Goal: Task Accomplishment & Management: Manage account settings

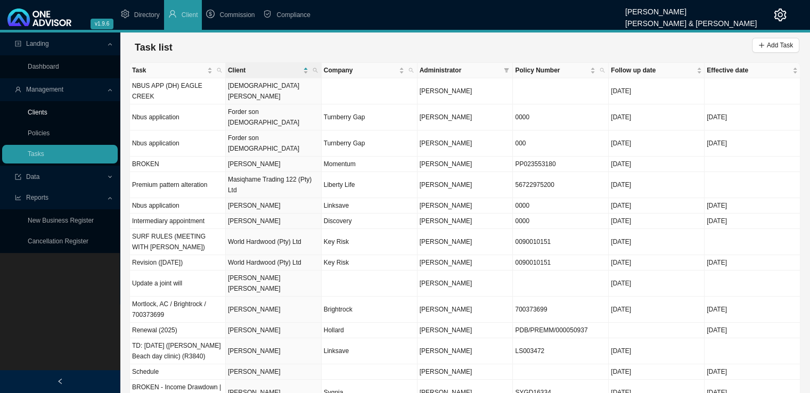
drag, startPoint x: 24, startPoint y: 111, endPoint x: 39, endPoint y: 113, distance: 15.1
click at [28, 111] on link "Clients" at bounding box center [38, 112] width 20 height 7
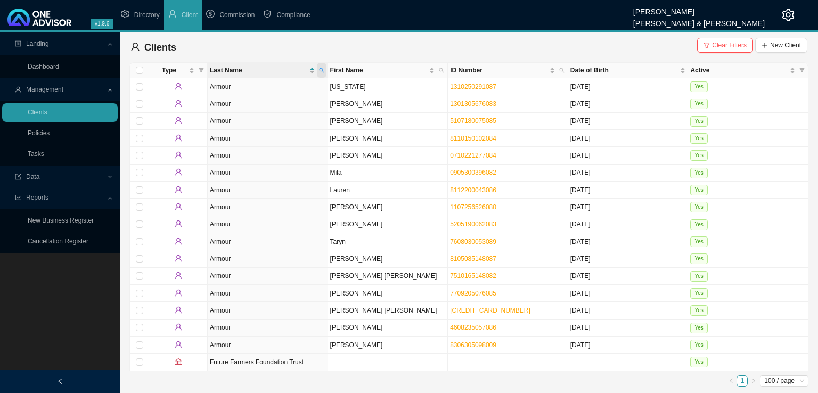
click at [318, 72] on span at bounding box center [322, 70] width 10 height 15
type input "orsmond"
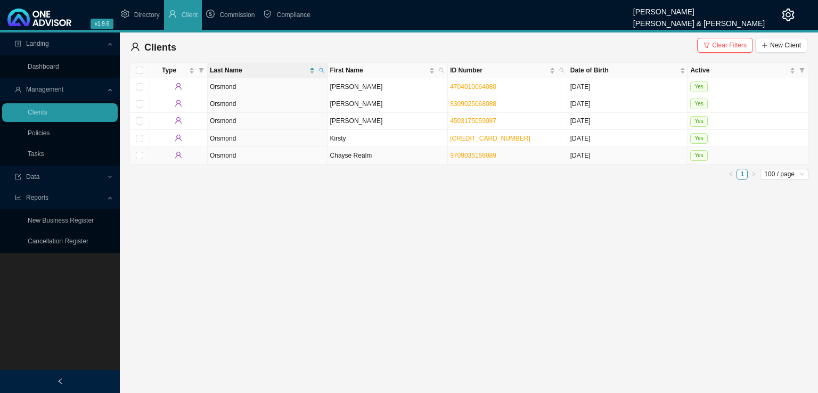
click at [348, 153] on td "Chayse Realm" at bounding box center [388, 155] width 120 height 17
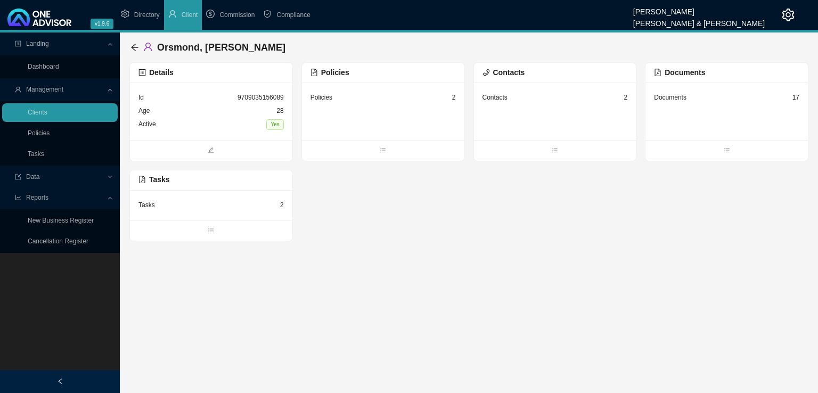
click at [715, 100] on div "Documents 17" at bounding box center [726, 97] width 145 height 13
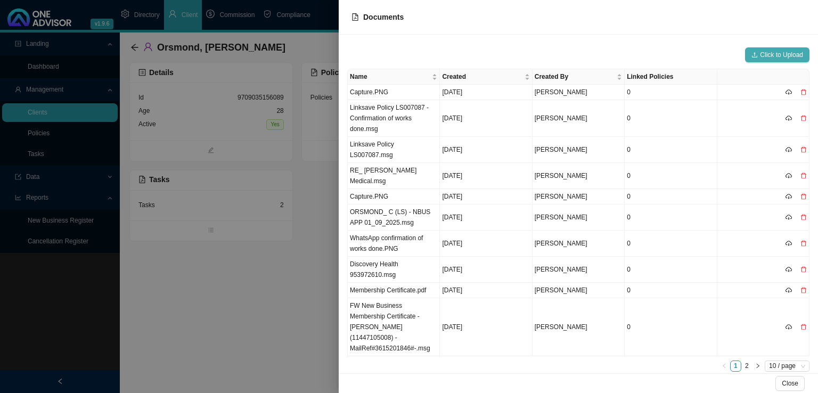
click at [761, 53] on span "Click to Upload" at bounding box center [781, 55] width 43 height 11
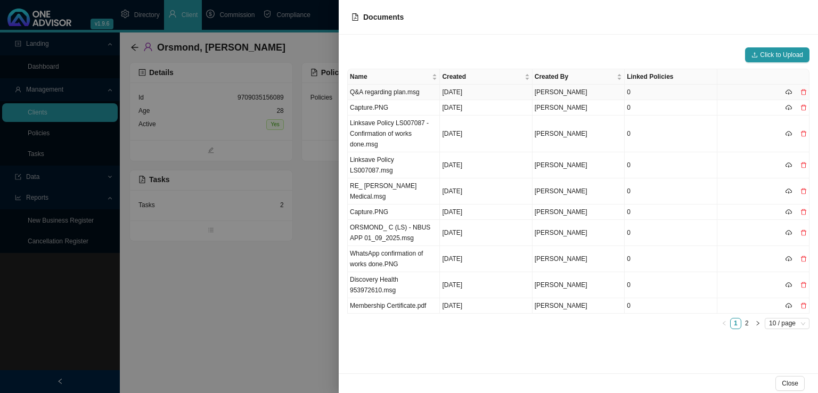
click at [410, 91] on td "Q&A regarding plan.msg" at bounding box center [394, 92] width 92 height 15
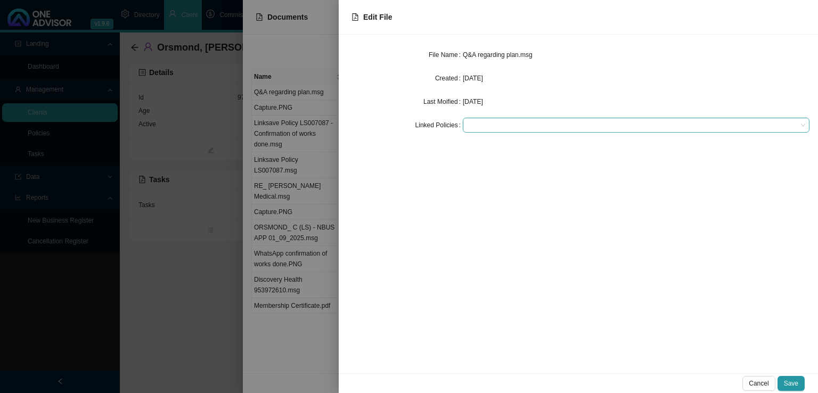
click at [494, 122] on div at bounding box center [631, 125] width 332 height 8
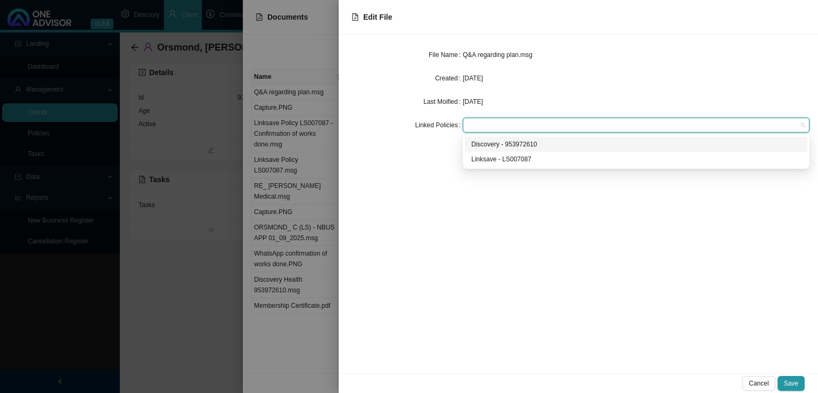
click at [483, 146] on div "Discovery - 953972610" at bounding box center [636, 144] width 330 height 11
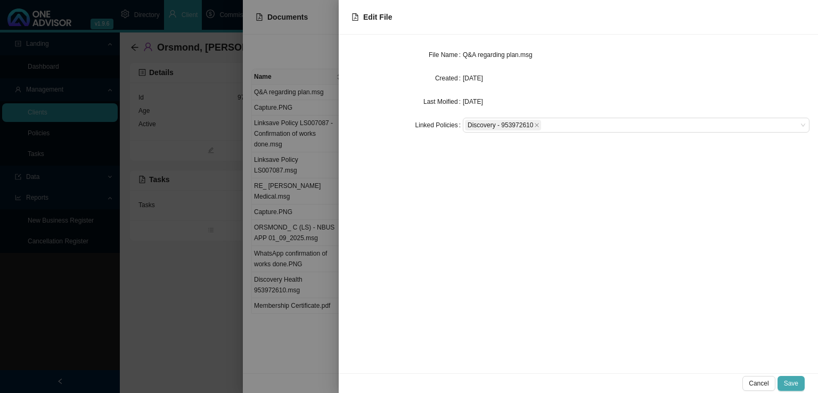
click at [795, 384] on span "Save" at bounding box center [791, 383] width 14 height 11
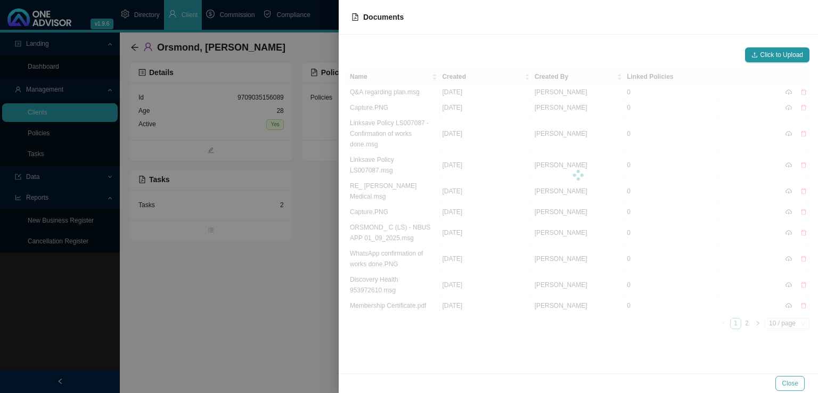
click at [793, 380] on span "Close" at bounding box center [790, 383] width 17 height 11
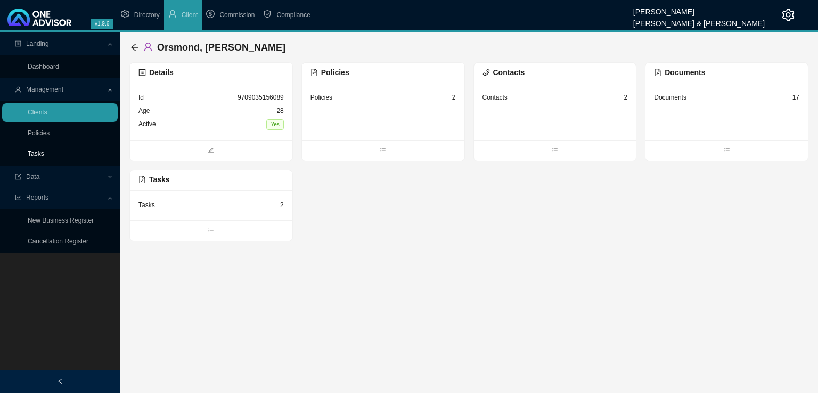
click at [42, 152] on link "Tasks" at bounding box center [36, 153] width 17 height 7
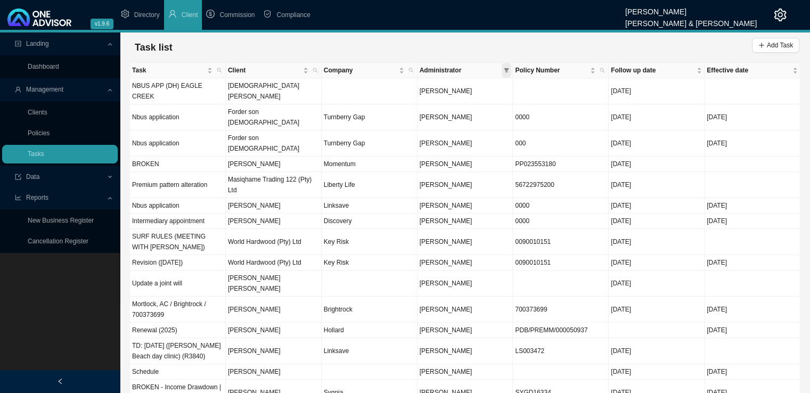
click at [508, 70] on icon "filter" at bounding box center [507, 70] width 5 height 4
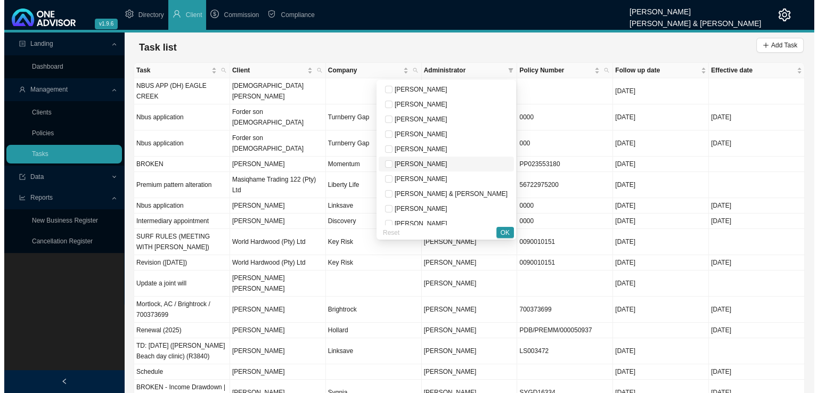
scroll to position [53, 0]
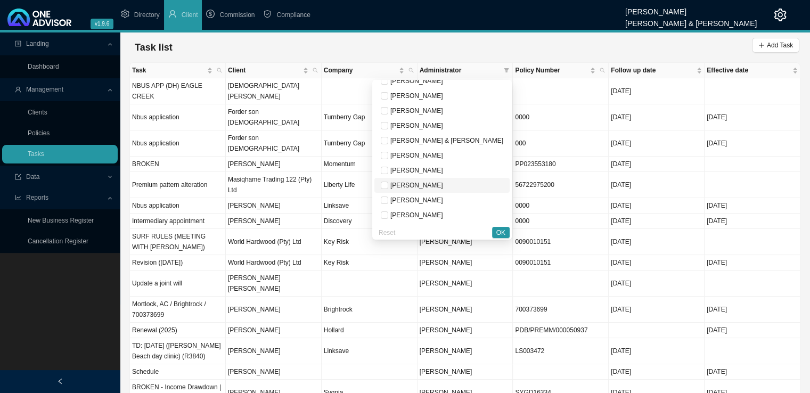
click at [443, 189] on span "[PERSON_NAME]" at bounding box center [415, 185] width 55 height 7
checkbox input "true"
click at [505, 231] on span "OK" at bounding box center [501, 232] width 9 height 11
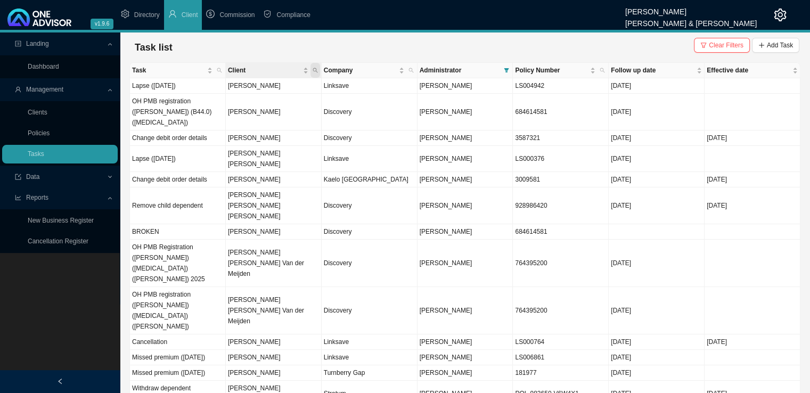
click at [317, 72] on icon "search" at bounding box center [315, 70] width 5 height 5
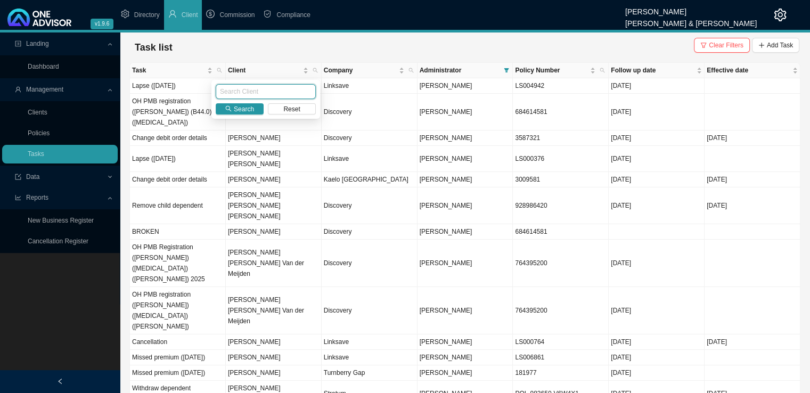
click at [261, 94] on input "text" at bounding box center [266, 91] width 100 height 15
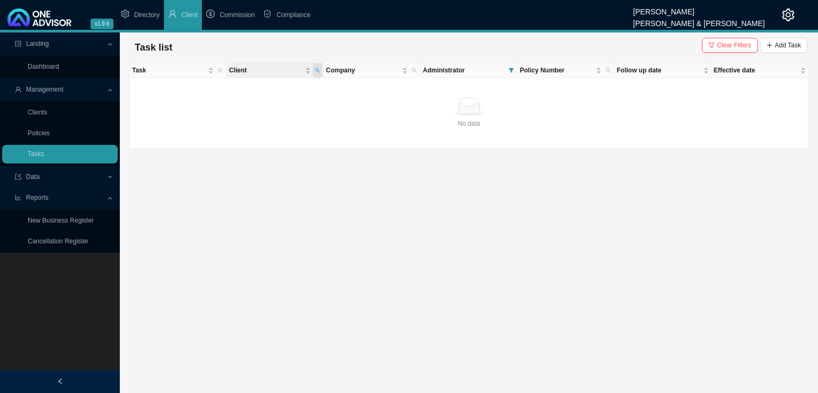
click at [316, 67] on span "Client" at bounding box center [318, 70] width 10 height 15
drag, startPoint x: 249, startPoint y: 92, endPoint x: 165, endPoint y: 99, distance: 84.4
click at [165, 99] on body "v1.9.6 [PERSON_NAME] & [PERSON_NAME] Directory Client Commission Compliance Lan…" at bounding box center [409, 196] width 818 height 393
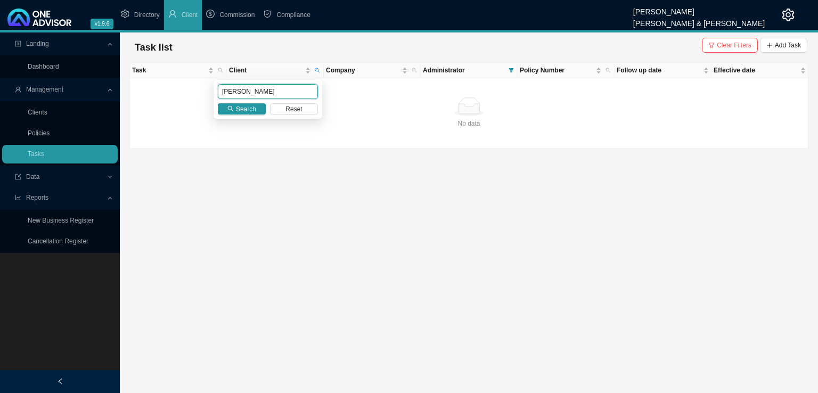
type input "[PERSON_NAME]"
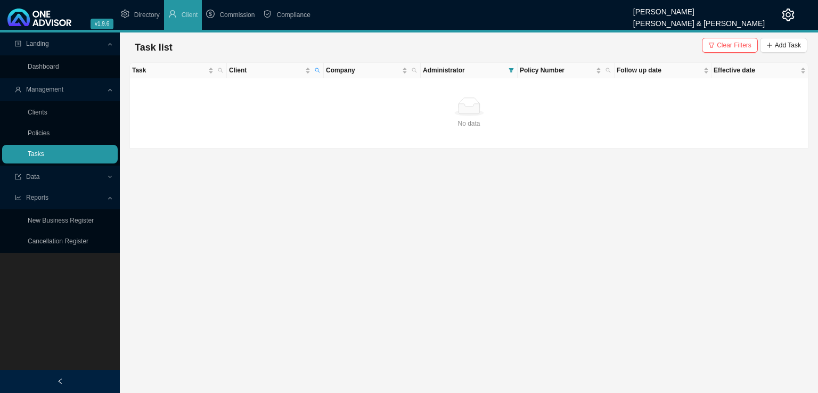
click at [30, 153] on link "Tasks" at bounding box center [36, 153] width 17 height 7
click at [39, 152] on link "Tasks" at bounding box center [36, 153] width 17 height 7
click at [727, 43] on span "Clear Filters" at bounding box center [734, 45] width 35 height 11
click at [791, 45] on span "Add Task" at bounding box center [788, 45] width 26 height 11
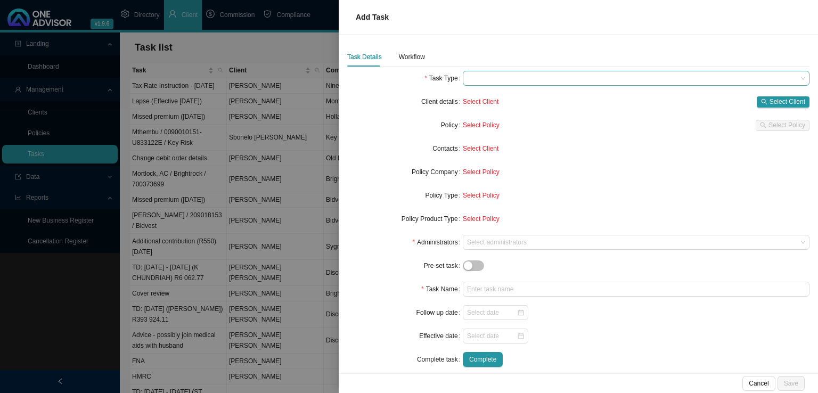
click at [492, 83] on span at bounding box center [636, 78] width 338 height 14
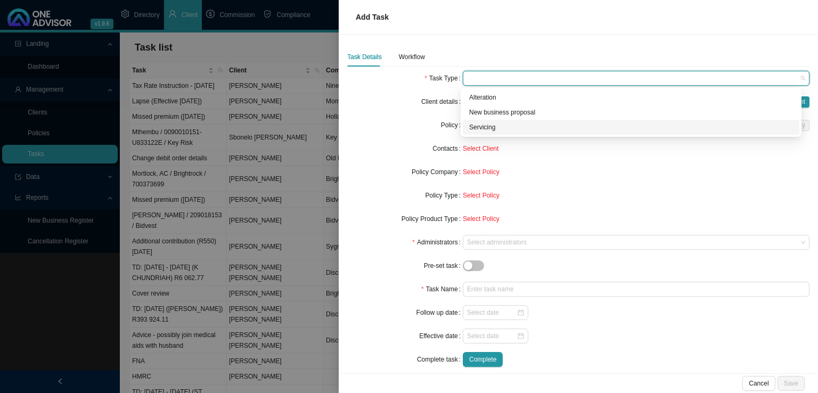
click at [485, 126] on div "Servicing" at bounding box center [631, 127] width 324 height 11
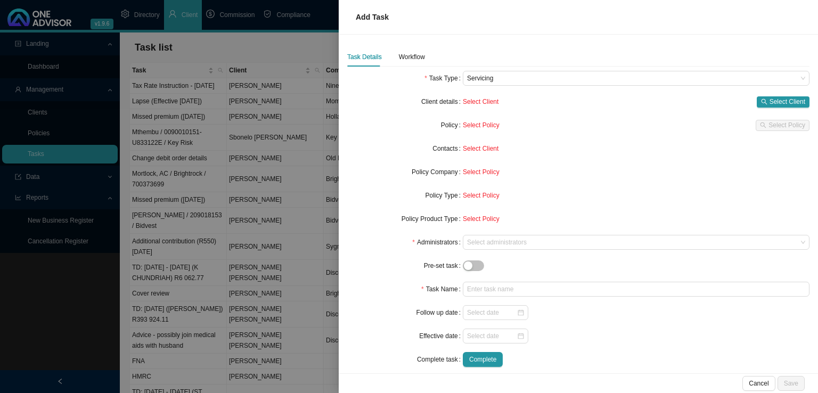
click at [786, 94] on div "Select Client Select Client" at bounding box center [636, 101] width 347 height 15
click at [779, 100] on span "Select Client" at bounding box center [788, 101] width 36 height 11
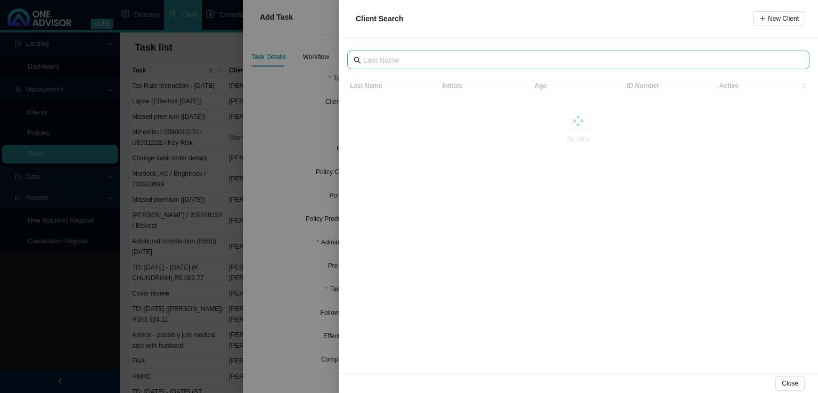
click at [389, 68] on span at bounding box center [578, 60] width 462 height 19
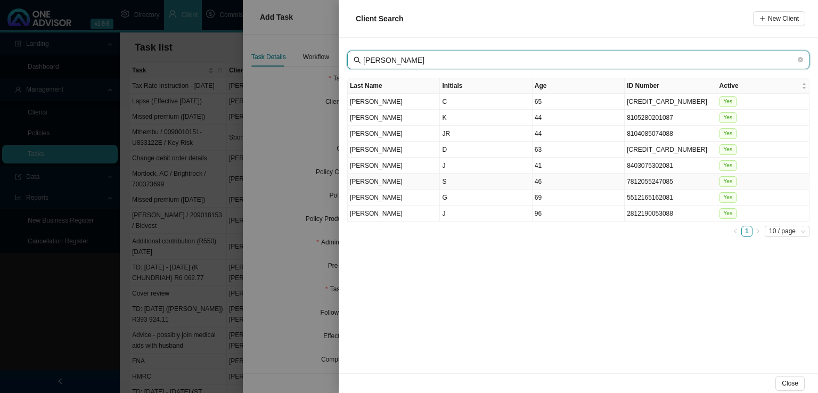
type input "[PERSON_NAME]"
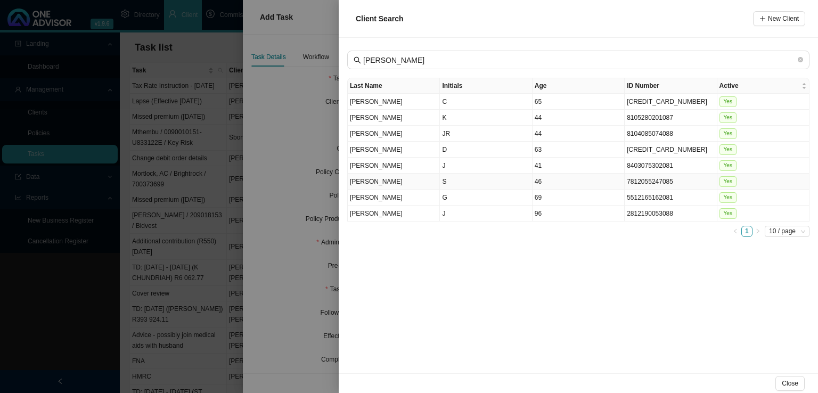
click at [422, 180] on td "[PERSON_NAME]" at bounding box center [394, 182] width 92 height 16
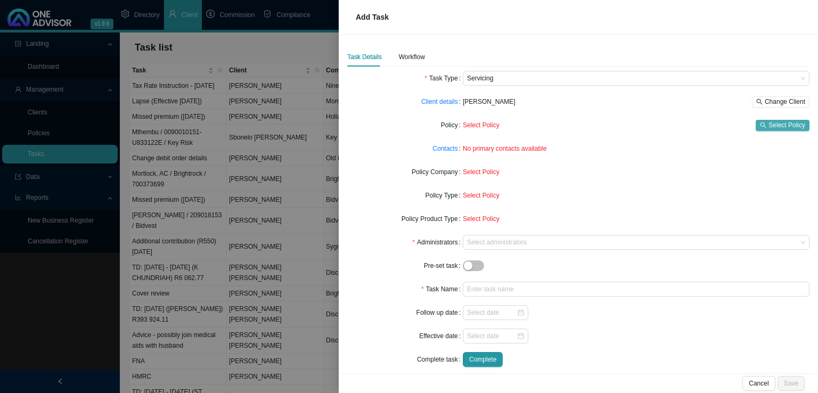
click at [775, 123] on span "Select Policy" at bounding box center [787, 125] width 37 height 11
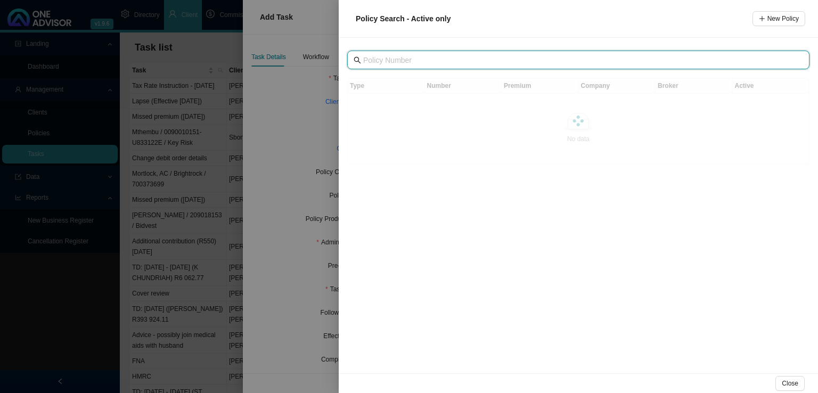
click at [403, 58] on input "text" at bounding box center [579, 60] width 433 height 12
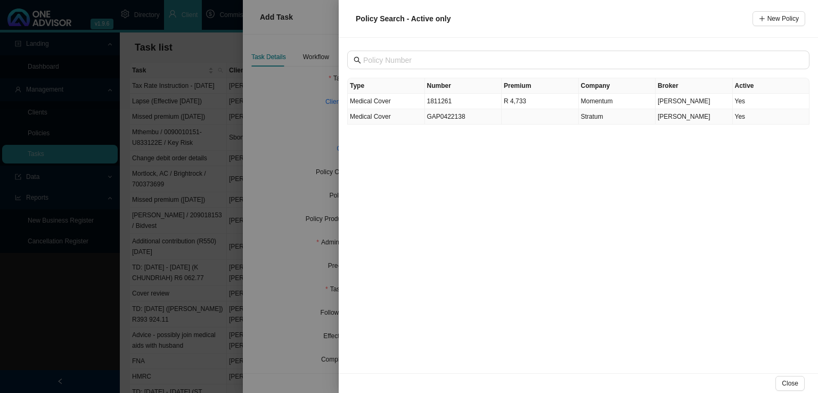
click at [461, 120] on td "GAP0422138" at bounding box center [463, 116] width 77 height 15
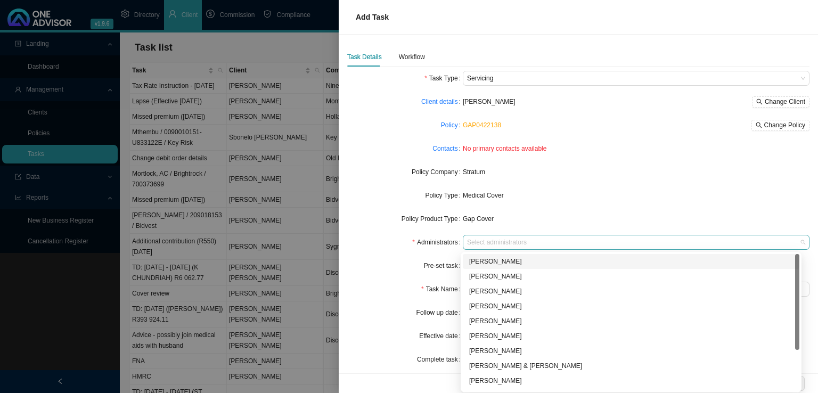
click at [518, 243] on div at bounding box center [631, 243] width 332 height 8
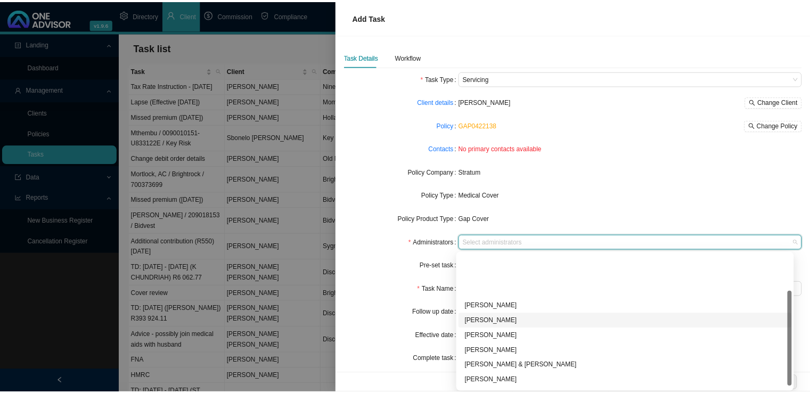
scroll to position [58, 0]
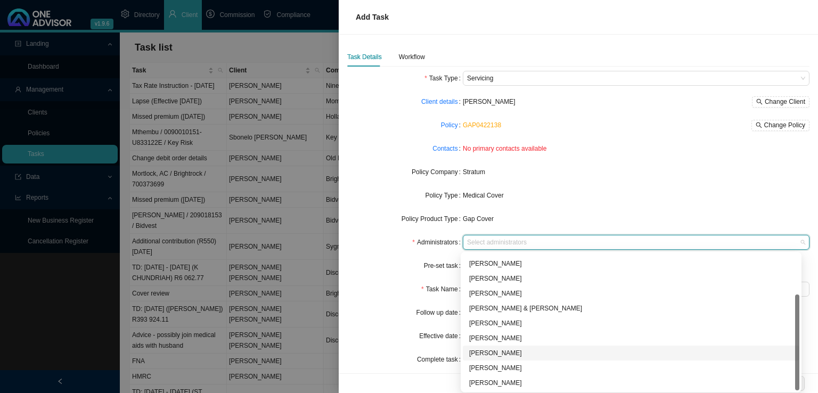
click at [490, 351] on div "[PERSON_NAME]" at bounding box center [631, 353] width 324 height 11
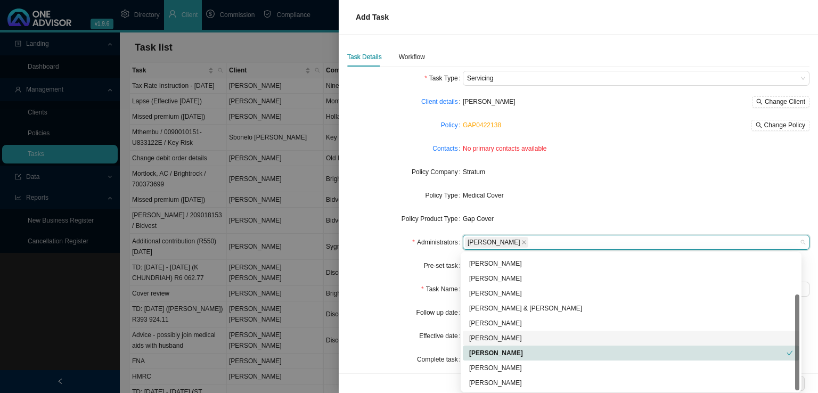
click at [390, 201] on div "Policy Type" at bounding box center [405, 195] width 116 height 15
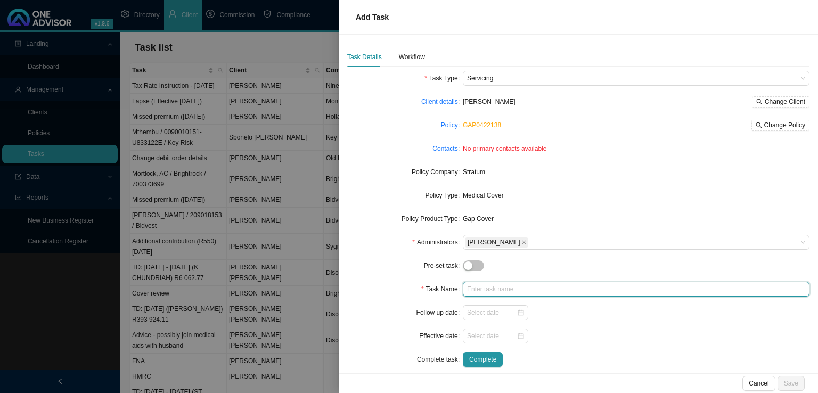
click at [470, 284] on input "text" at bounding box center [636, 289] width 347 height 15
type input "Missed premium ([DATE])"
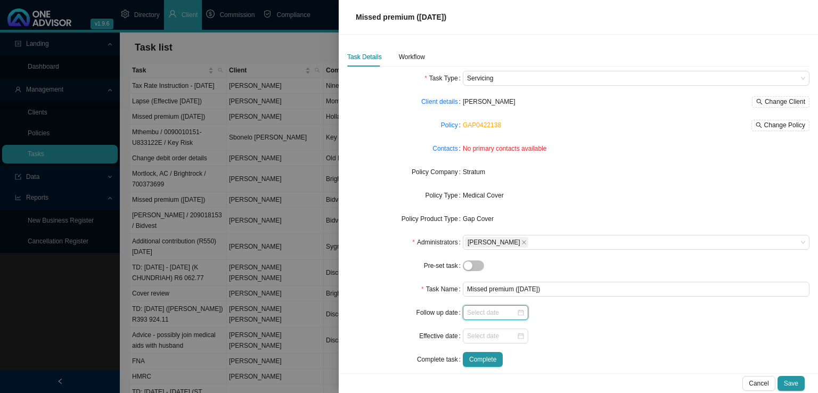
click at [500, 312] on input at bounding box center [492, 312] width 50 height 11
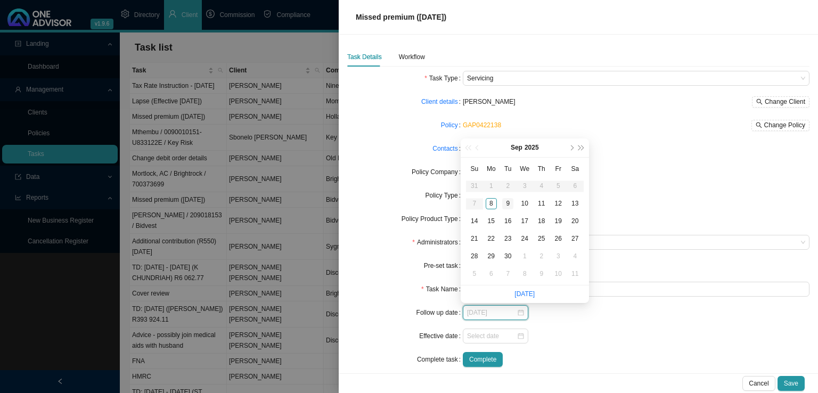
type input "[DATE]"
click at [503, 205] on div "9" at bounding box center [507, 203] width 11 height 11
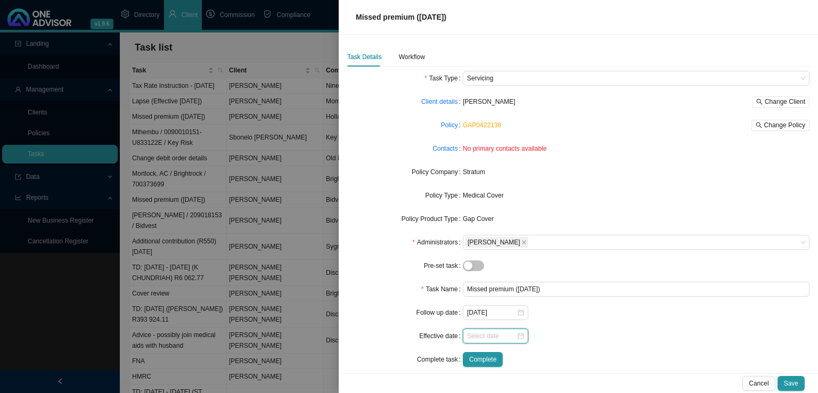
click at [489, 334] on input at bounding box center [492, 336] width 50 height 11
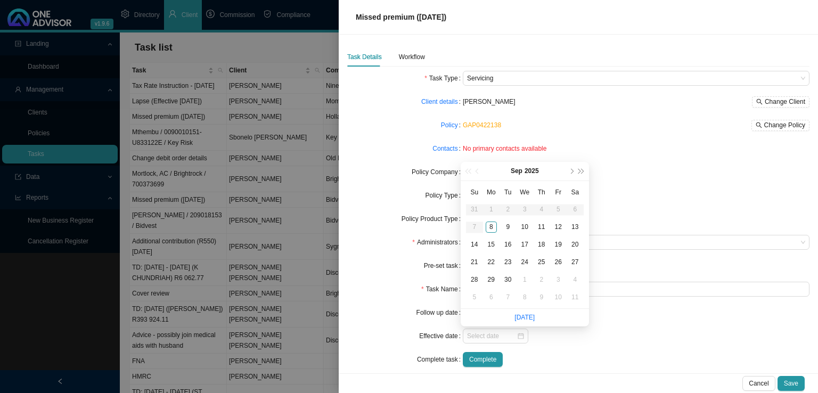
click at [590, 334] on div at bounding box center [636, 336] width 347 height 15
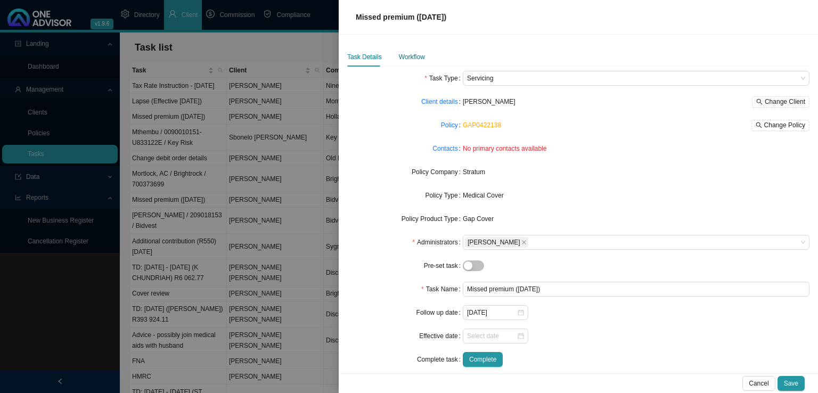
click at [403, 62] on div "Workflow" at bounding box center [412, 57] width 26 height 11
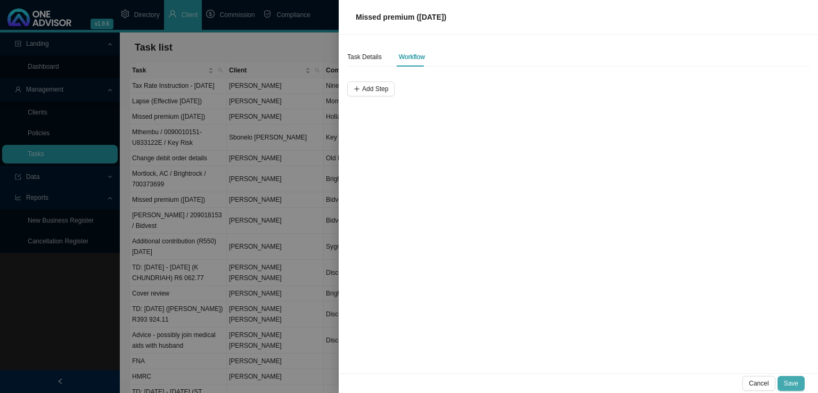
click at [796, 386] on span "Save" at bounding box center [791, 383] width 14 height 11
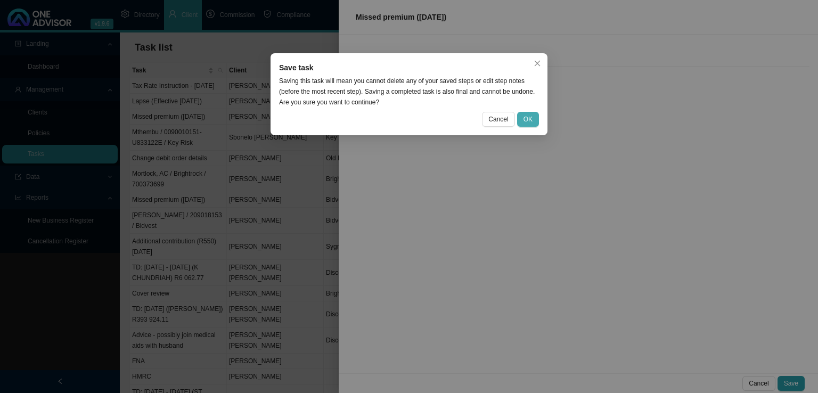
click at [533, 122] on span "OK" at bounding box center [528, 119] width 9 height 11
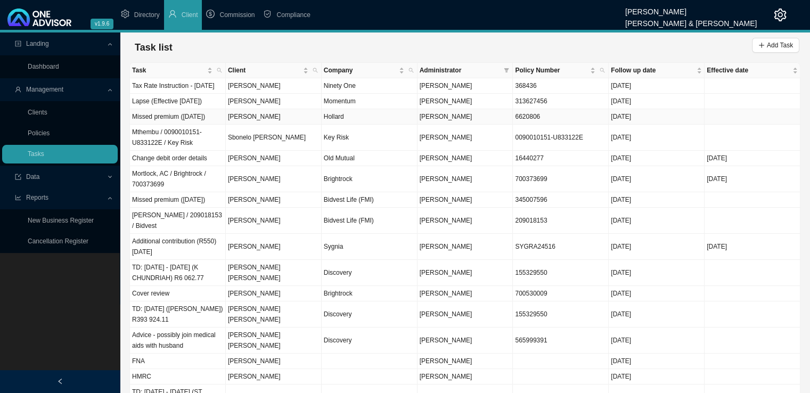
click at [170, 125] on td "Missed premium ([DATE])" at bounding box center [178, 116] width 96 height 15
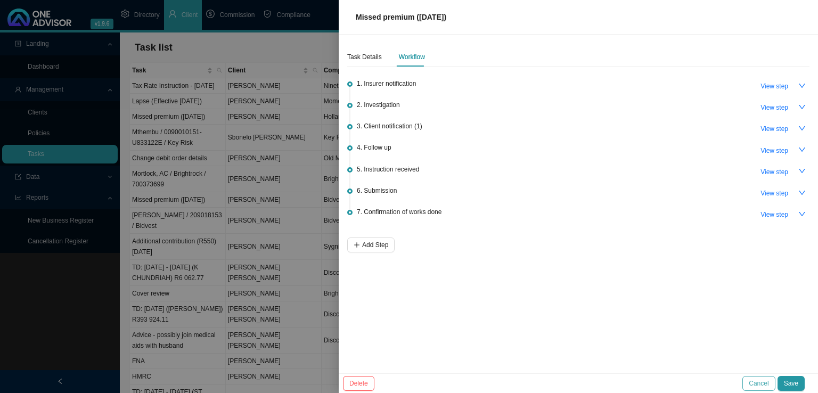
click at [756, 381] on span "Cancel" at bounding box center [759, 383] width 20 height 11
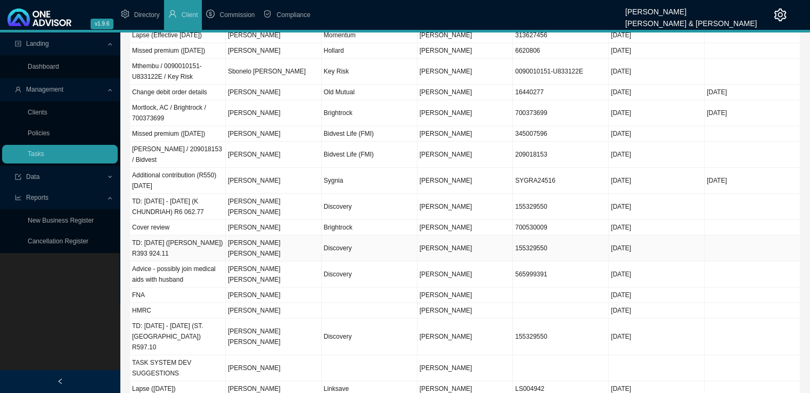
scroll to position [0, 0]
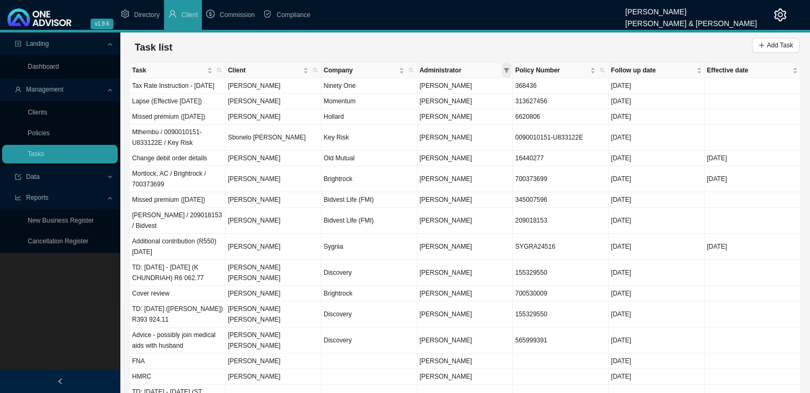
click at [503, 71] on span at bounding box center [507, 70] width 10 height 15
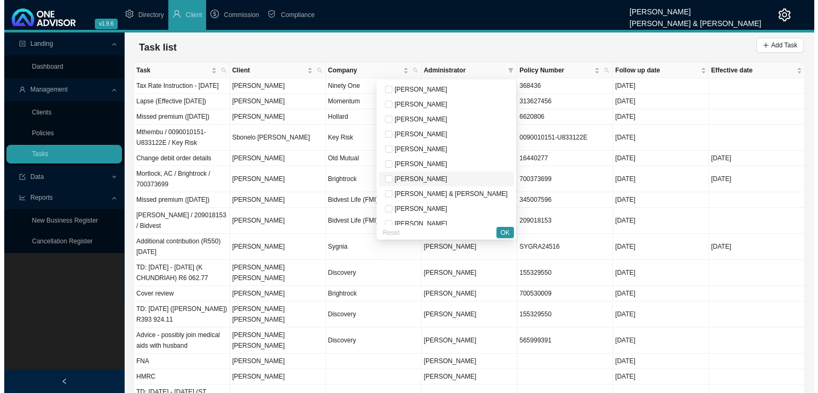
scroll to position [53, 0]
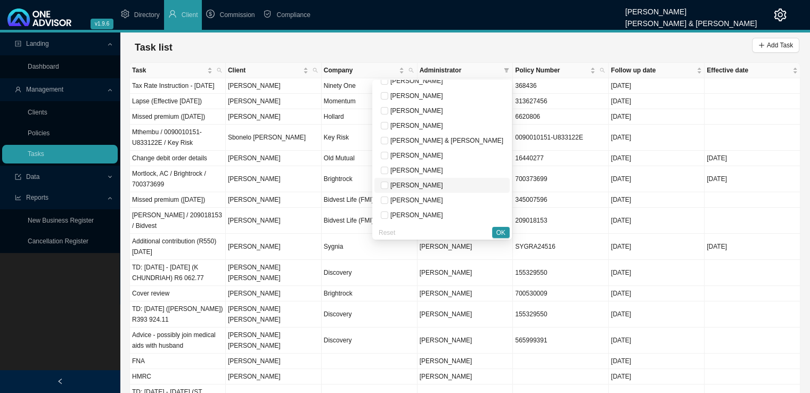
click at [443, 186] on span "[PERSON_NAME]" at bounding box center [415, 185] width 55 height 7
checkbox input "true"
click at [501, 232] on span "OK" at bounding box center [501, 232] width 9 height 11
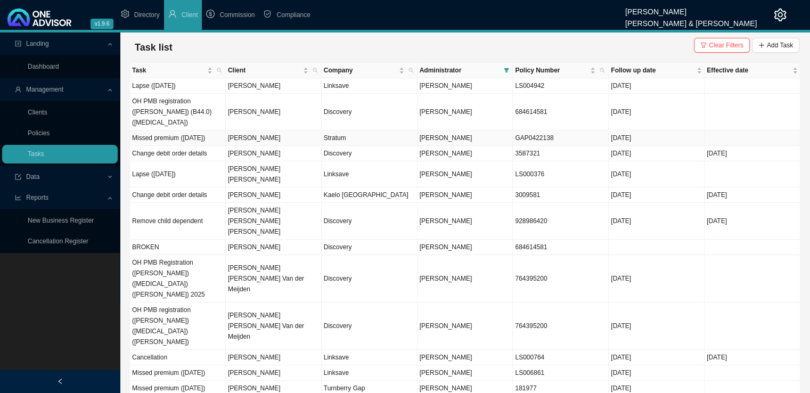
click at [261, 132] on td "[PERSON_NAME]" at bounding box center [274, 138] width 96 height 15
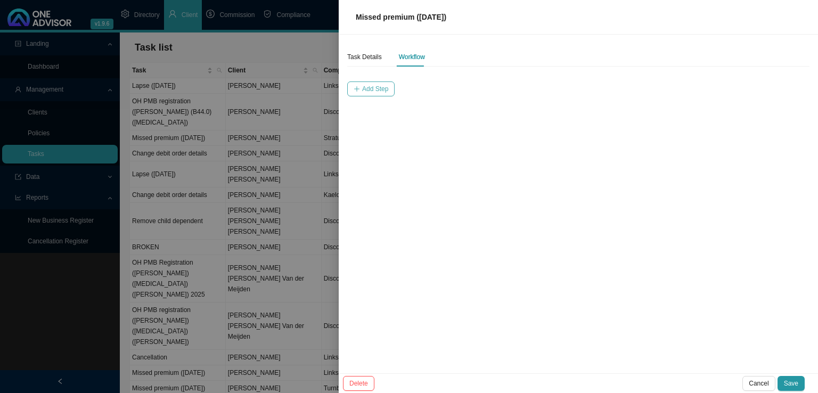
click at [364, 88] on span "Add Step" at bounding box center [375, 89] width 26 height 11
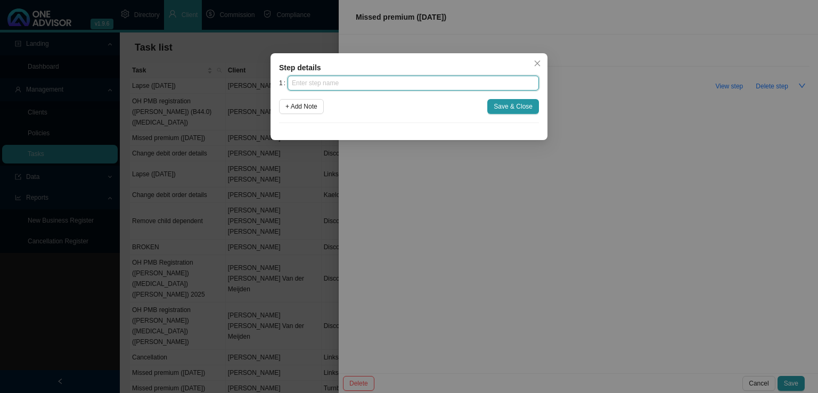
click at [338, 85] on input "text" at bounding box center [413, 83] width 251 height 15
type input "Insurer notification"
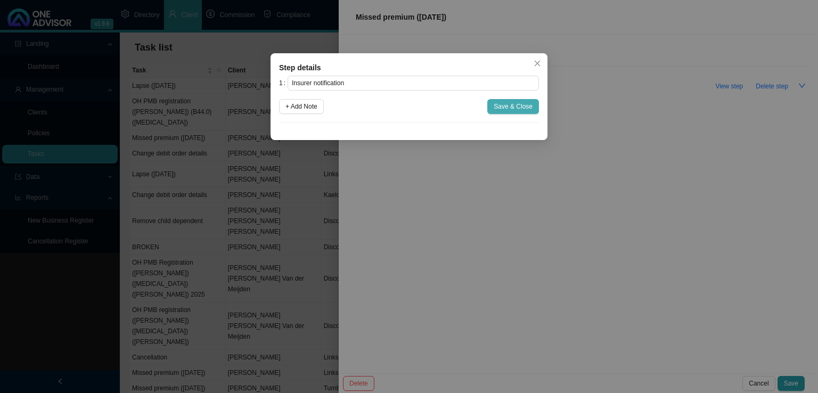
click at [526, 103] on span "Save & Close" at bounding box center [513, 106] width 39 height 11
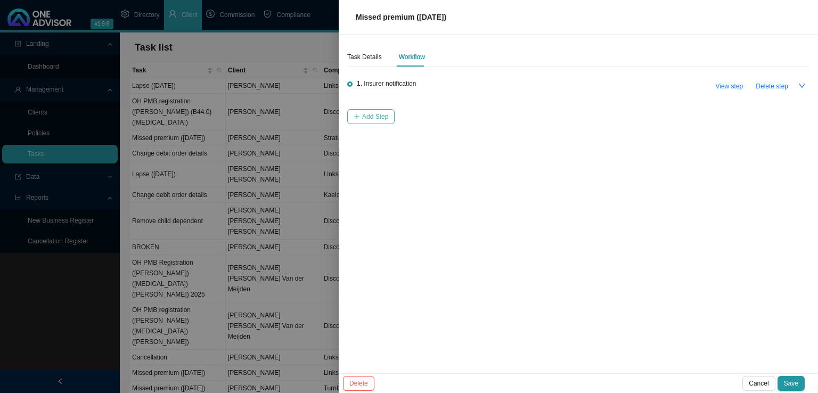
click at [386, 116] on span "Add Step" at bounding box center [375, 116] width 26 height 11
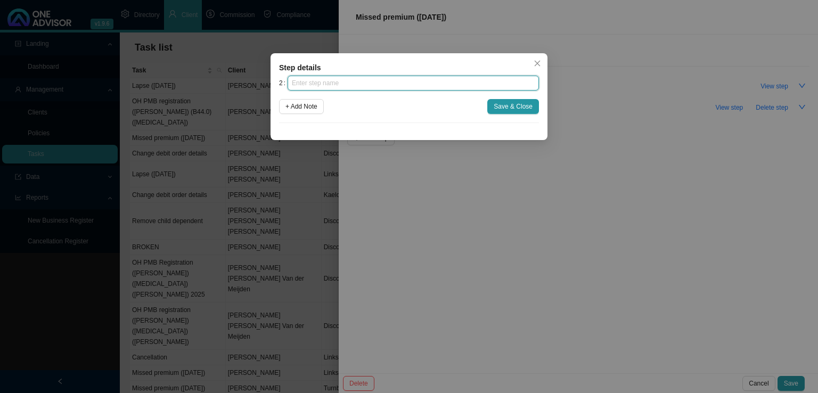
click at [328, 84] on input "text" at bounding box center [413, 83] width 251 height 15
type input "Investigation"
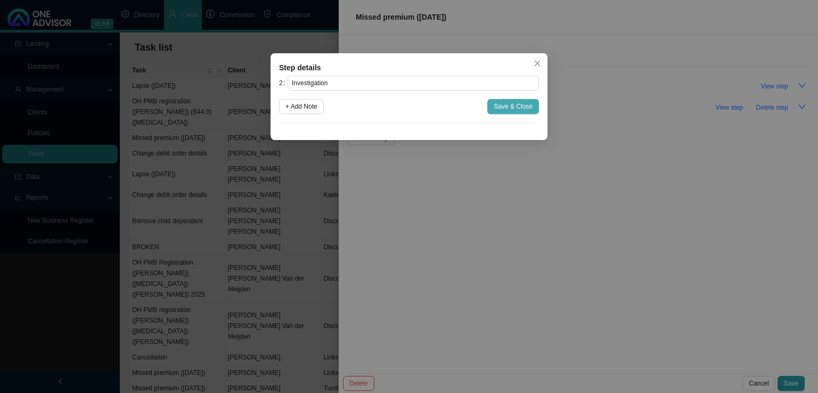
click at [527, 109] on span "Save & Close" at bounding box center [513, 106] width 39 height 11
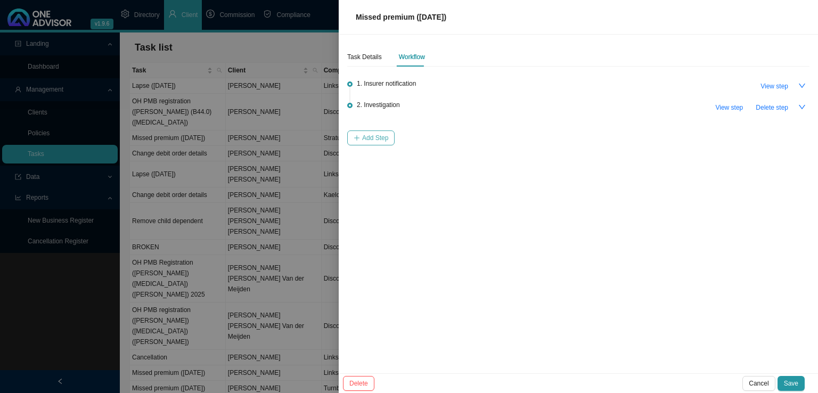
click at [385, 139] on span "Add Step" at bounding box center [375, 138] width 26 height 11
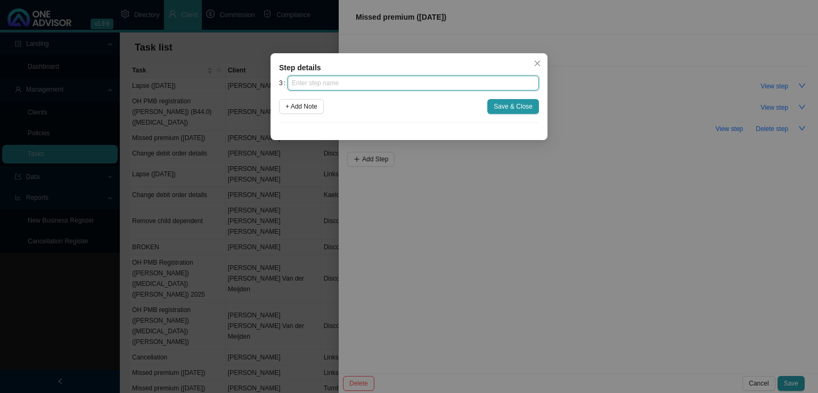
click at [367, 85] on input "text" at bounding box center [413, 83] width 251 height 15
type input "Client notification (1)"
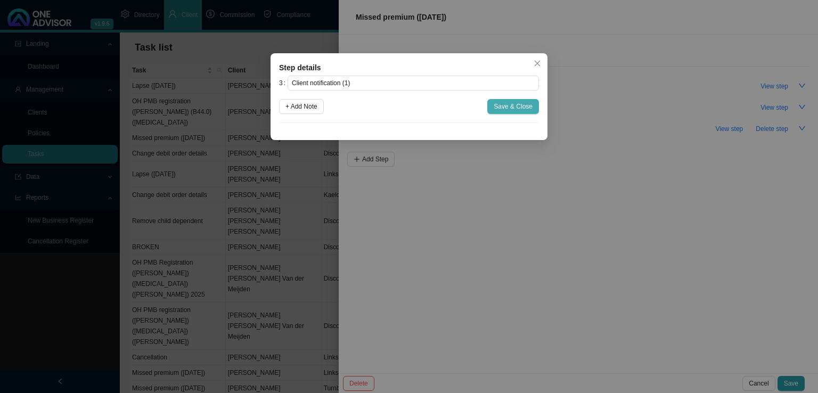
click at [512, 100] on button "Save & Close" at bounding box center [513, 106] width 52 height 15
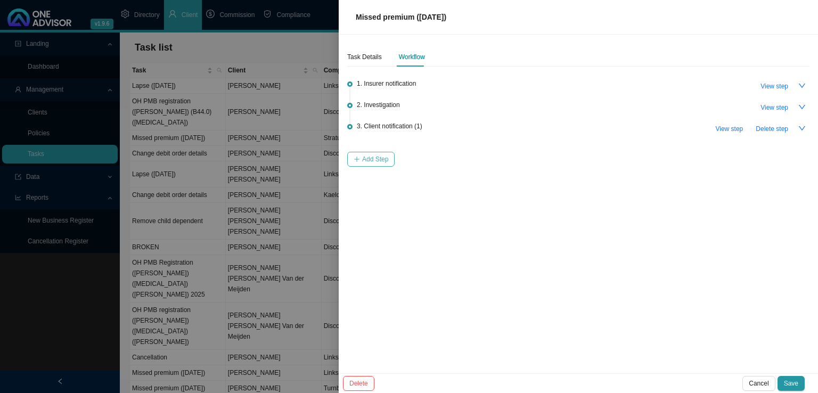
click at [377, 160] on span "Add Step" at bounding box center [375, 159] width 26 height 11
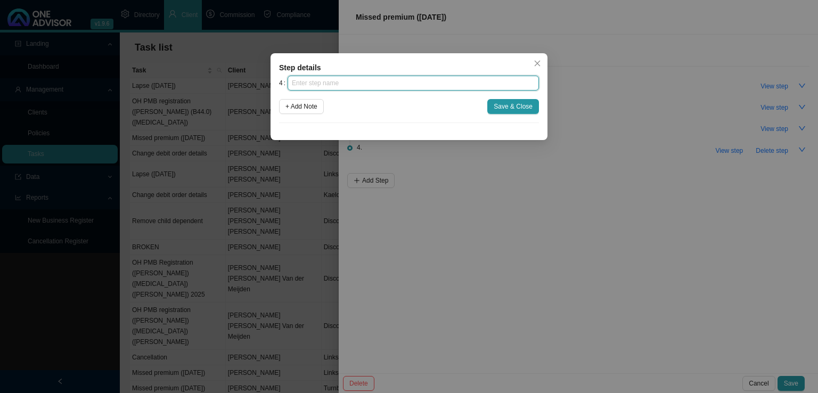
click at [346, 86] on input "text" at bounding box center [413, 83] width 251 height 15
type input "Follow up"
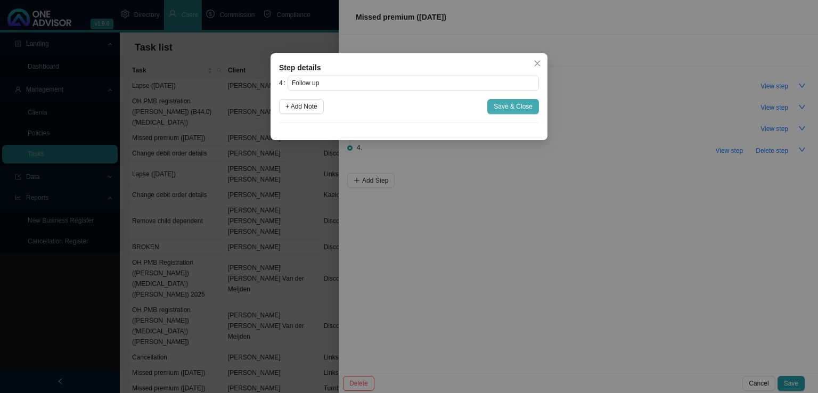
click at [518, 110] on span "Save & Close" at bounding box center [513, 106] width 39 height 11
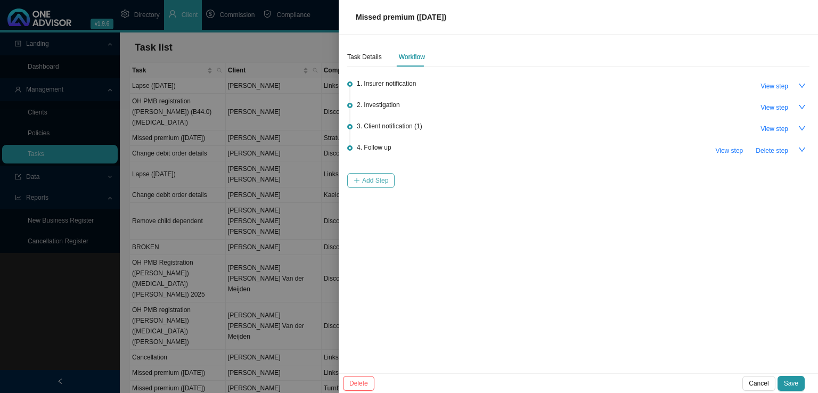
click at [370, 173] on button "Add Step" at bounding box center [370, 180] width 47 height 15
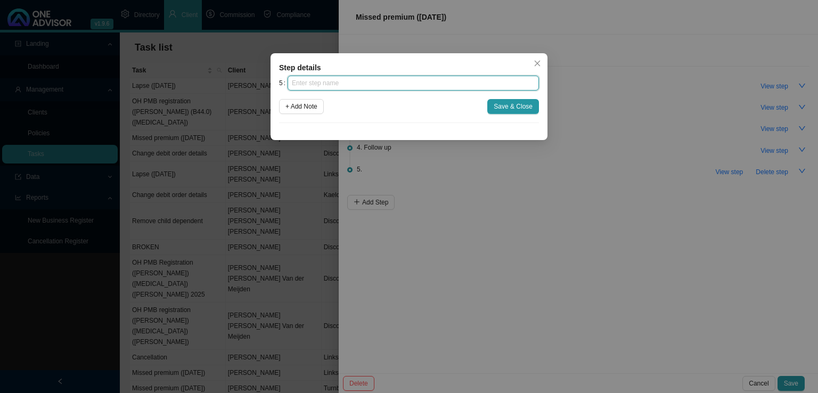
click at [344, 84] on input "text" at bounding box center [413, 83] width 251 height 15
type input "Instruction received"
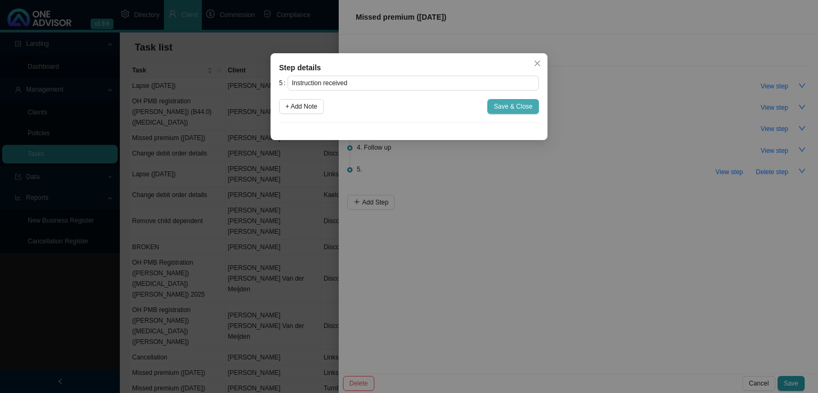
click at [515, 106] on span "Save & Close" at bounding box center [513, 106] width 39 height 11
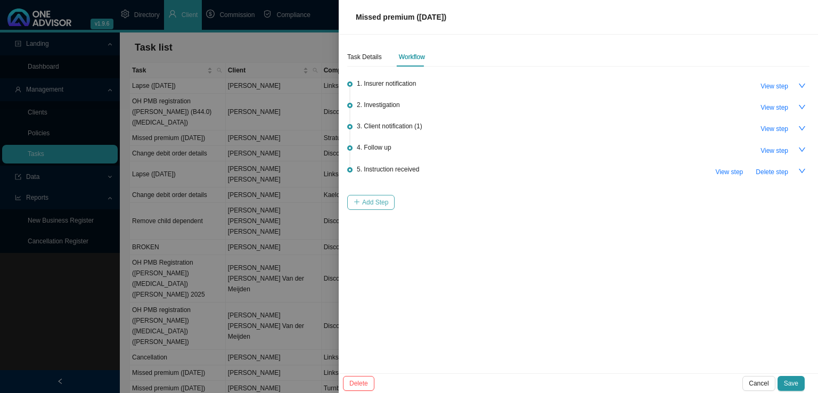
click at [375, 203] on span "Add Step" at bounding box center [375, 202] width 26 height 11
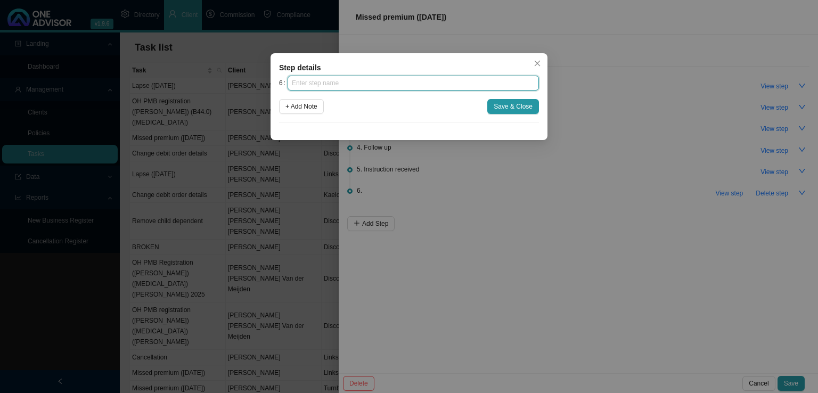
click at [373, 87] on input "text" at bounding box center [413, 83] width 251 height 15
type input "Submission"
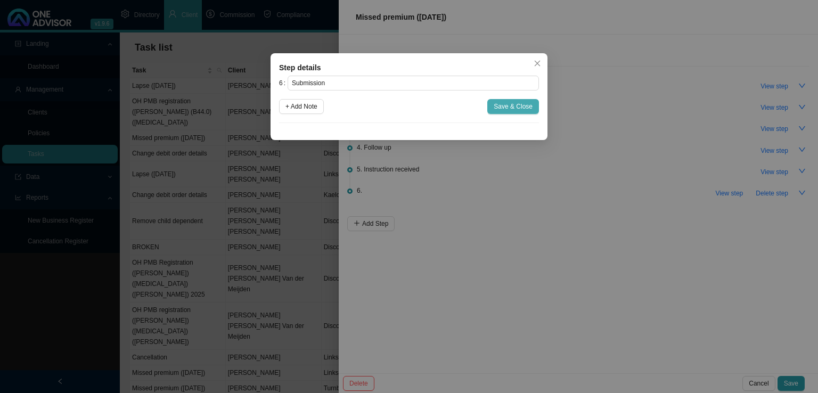
click at [519, 105] on span "Save & Close" at bounding box center [513, 106] width 39 height 11
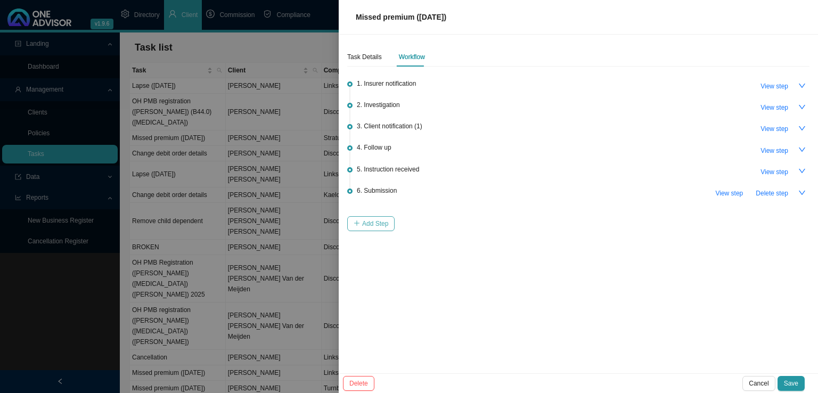
click at [375, 216] on button "Add Step" at bounding box center [370, 223] width 47 height 15
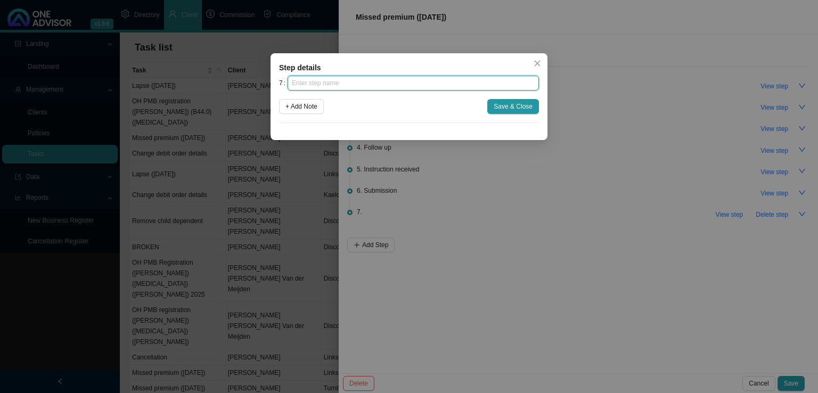
click at [383, 81] on input "text" at bounding box center [413, 83] width 251 height 15
type input "Confirmation of works done"
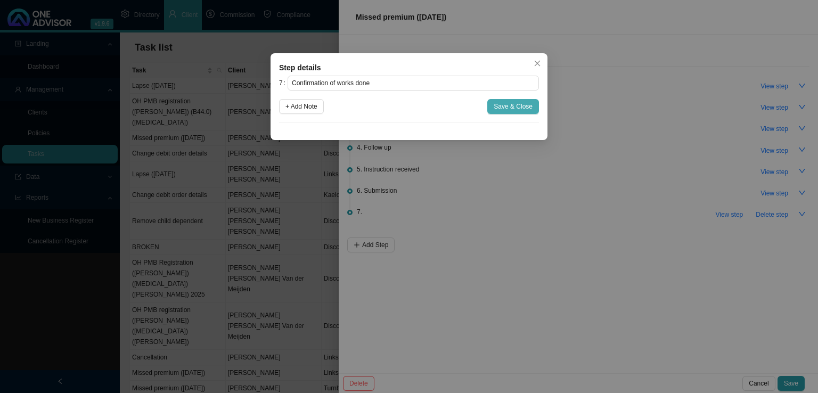
click at [532, 100] on button "Save & Close" at bounding box center [513, 106] width 52 height 15
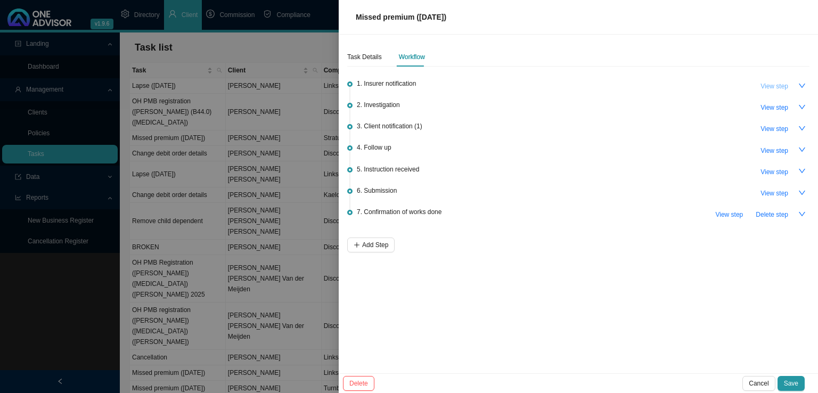
click at [776, 85] on span "View step" at bounding box center [775, 86] width 28 height 11
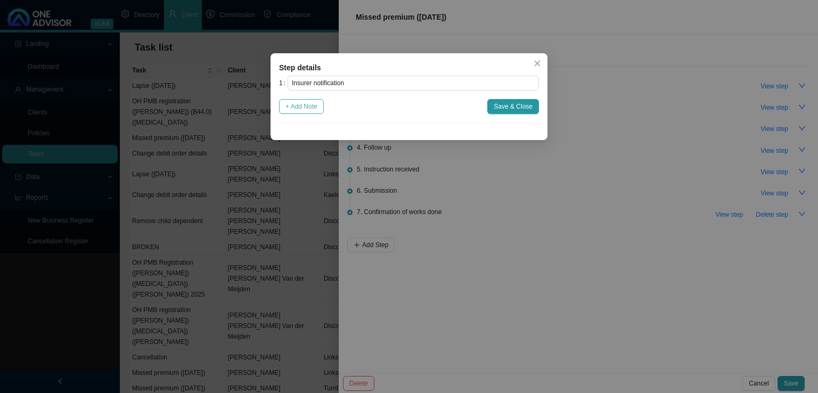
click at [297, 109] on span "+ Add Note" at bounding box center [302, 106] width 32 height 11
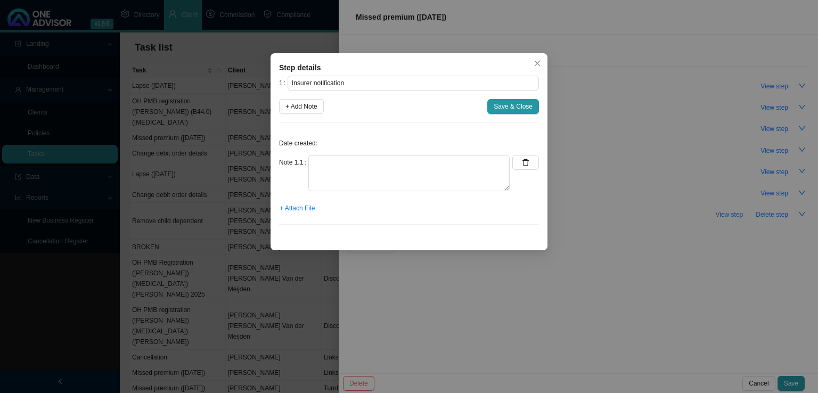
click at [324, 153] on div "Date created: Note 1.1 + Attach File" at bounding box center [409, 183] width 260 height 102
drag, startPoint x: 341, startPoint y: 168, endPoint x: 364, endPoint y: 156, distance: 25.7
click at [341, 168] on textarea at bounding box center [408, 173] width 201 height 36
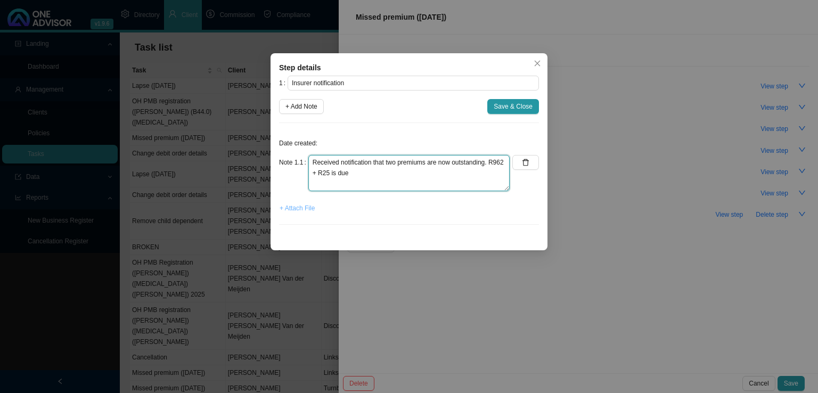
type textarea "Received notification that two premiums are now outstanding. R962 + R25 is due"
click at [294, 209] on span "+ Attach File" at bounding box center [297, 208] width 35 height 11
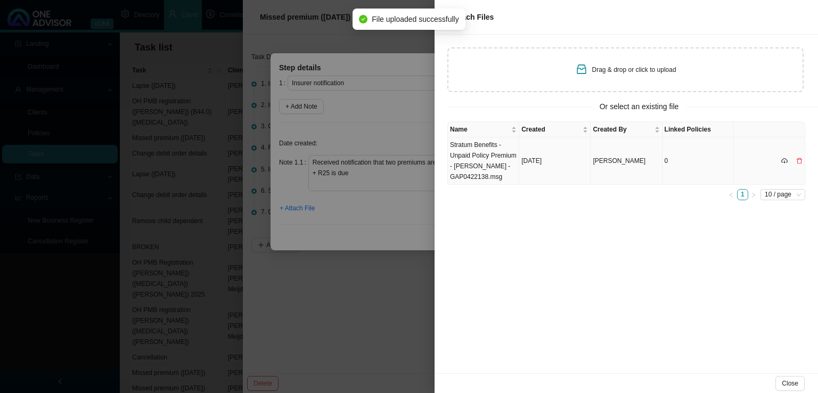
click at [473, 170] on td "Stratum Benefits - Unpaid Policy Premium - [PERSON_NAME] - GAP0422138.msg" at bounding box center [483, 160] width 71 height 47
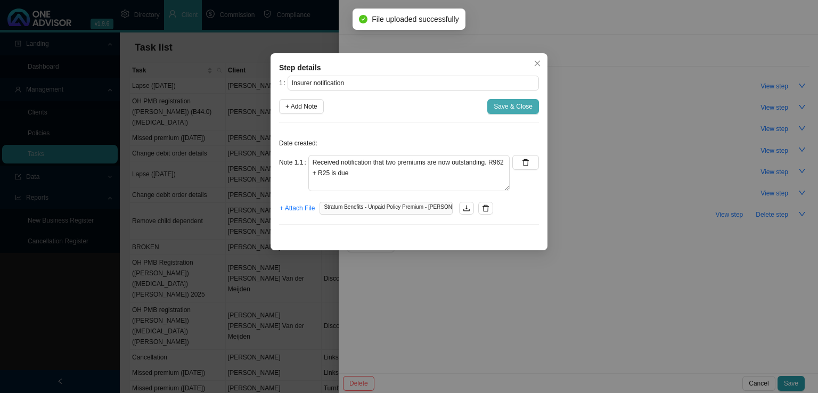
click at [507, 107] on span "Save & Close" at bounding box center [513, 106] width 39 height 11
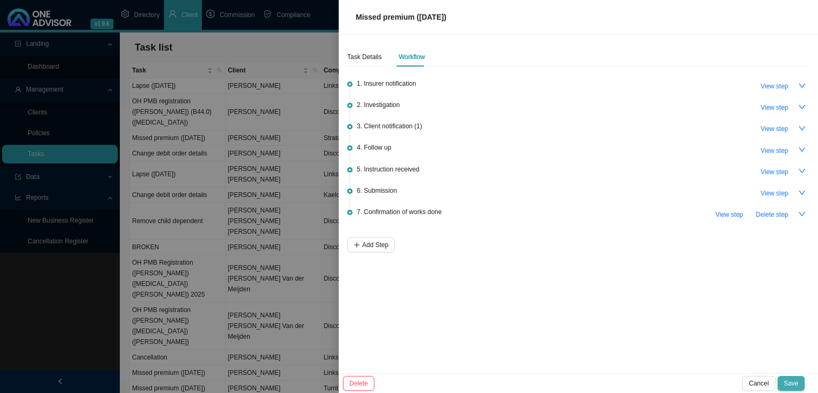
click at [796, 380] on span "Save" at bounding box center [791, 383] width 14 height 11
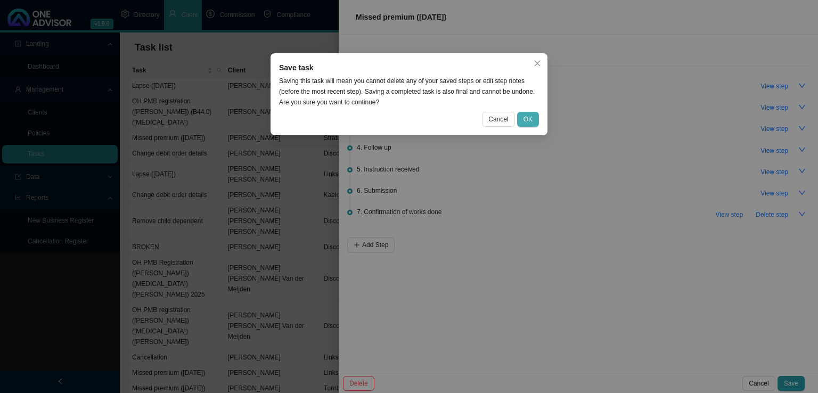
click at [525, 113] on button "OK" at bounding box center [528, 119] width 22 height 15
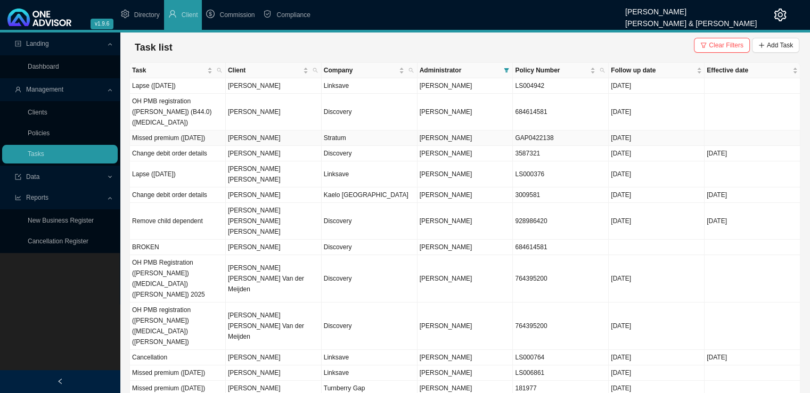
drag, startPoint x: 279, startPoint y: 133, endPoint x: 289, endPoint y: 133, distance: 9.6
click at [281, 133] on td "[PERSON_NAME]" at bounding box center [274, 138] width 96 height 15
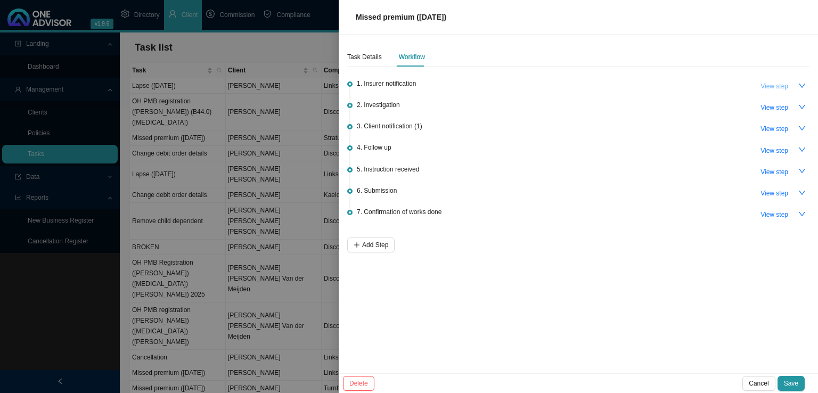
click at [778, 82] on span "View step" at bounding box center [775, 86] width 28 height 11
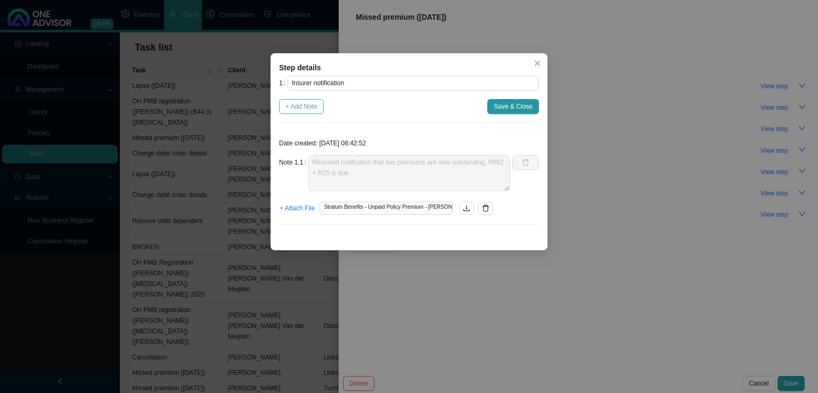
click at [306, 109] on span "+ Add Note" at bounding box center [302, 106] width 32 height 11
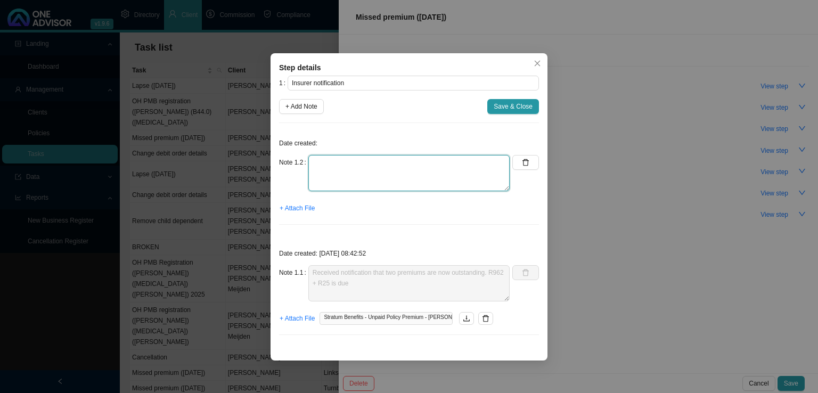
drag, startPoint x: 345, startPoint y: 178, endPoint x: 339, endPoint y: 154, distance: 25.2
click at [346, 178] on textarea at bounding box center [408, 173] width 201 height 36
type textarea "Also received this email. Not sure what is outstanding now."
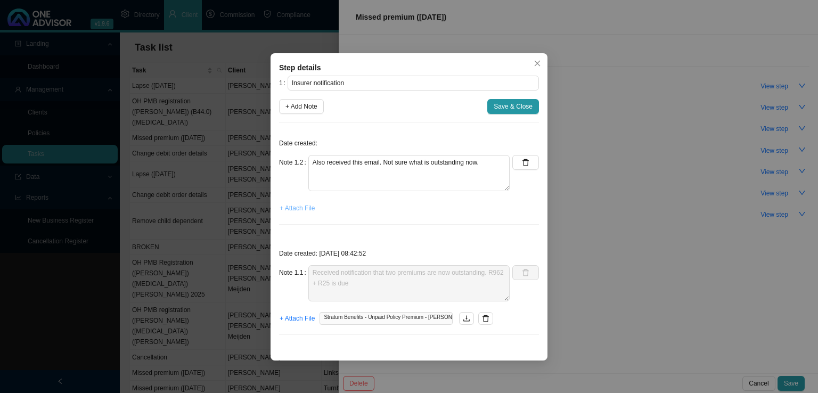
click at [296, 209] on span "+ Attach File" at bounding box center [297, 208] width 35 height 11
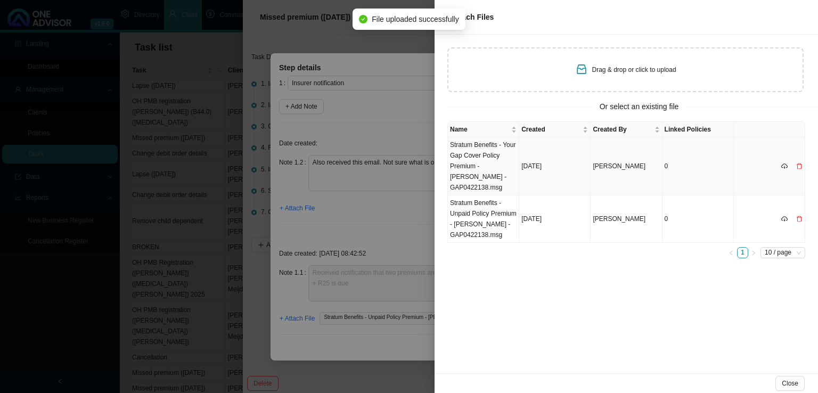
click at [481, 165] on td "Stratum Benefits - Your Gap Cover Policy Premium - [PERSON_NAME] - GAP0422138.m…" at bounding box center [483, 166] width 71 height 58
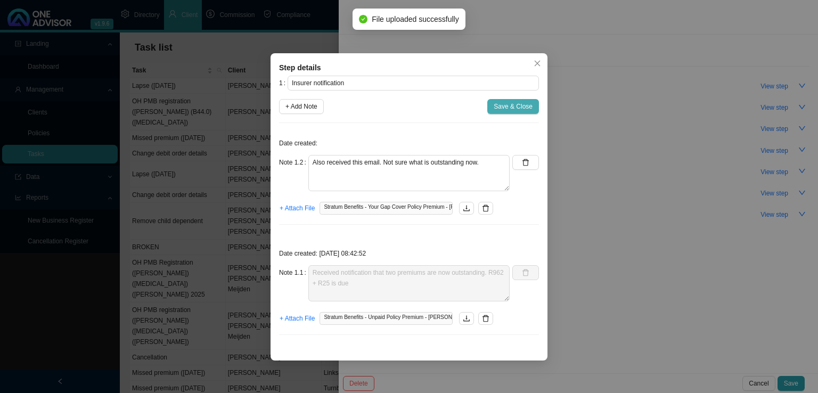
click at [507, 100] on button "Save & Close" at bounding box center [513, 106] width 52 height 15
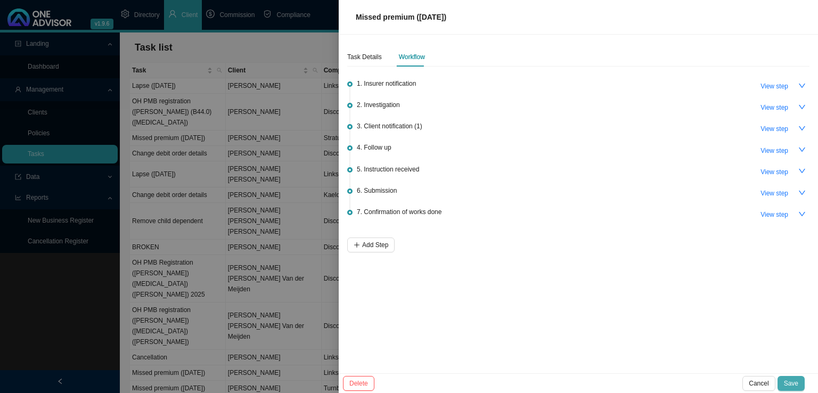
click at [795, 385] on span "Save" at bounding box center [791, 383] width 14 height 11
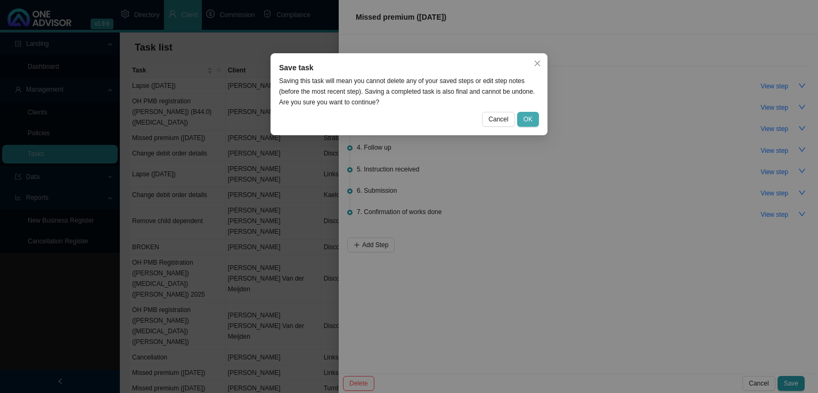
click at [531, 122] on span "OK" at bounding box center [528, 119] width 9 height 11
